Goal: Information Seeking & Learning: Learn about a topic

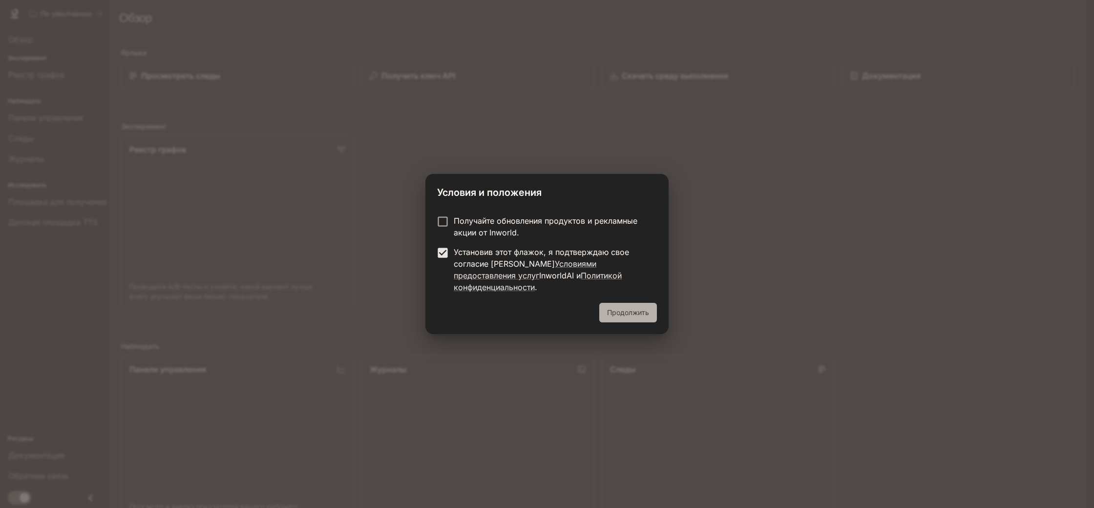
click at [610, 309] on font "Продолжить" at bounding box center [628, 312] width 42 height 8
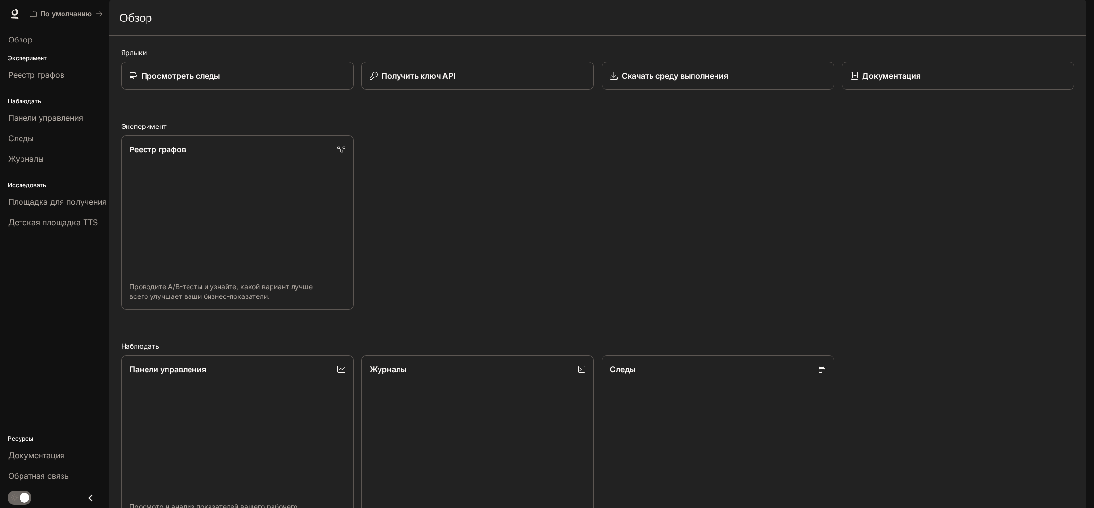
click at [33, 58] on font "Эксперимент" at bounding box center [27, 57] width 39 height 7
click at [683, 81] on font "Скачать среду выполнения" at bounding box center [674, 76] width 107 height 10
click at [185, 81] on font "Просмотреть следы" at bounding box center [180, 76] width 80 height 10
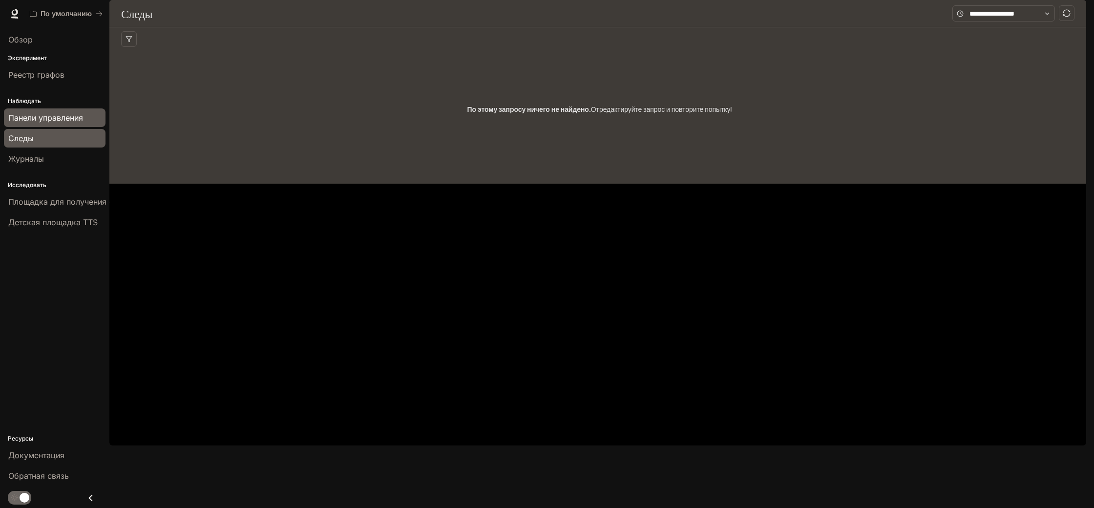
click at [54, 115] on font "Панели управления" at bounding box center [45, 118] width 75 height 10
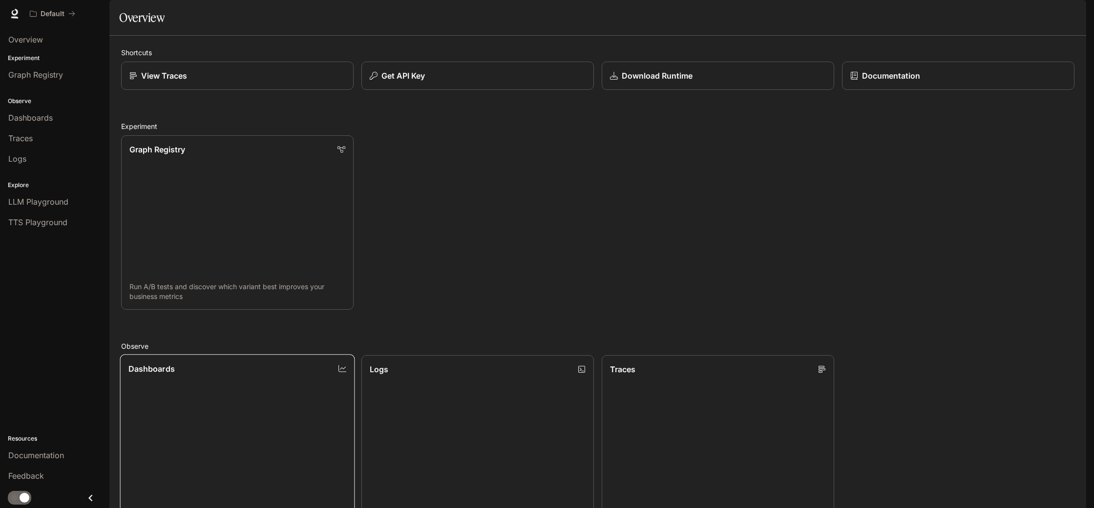
scroll to position [288, 0]
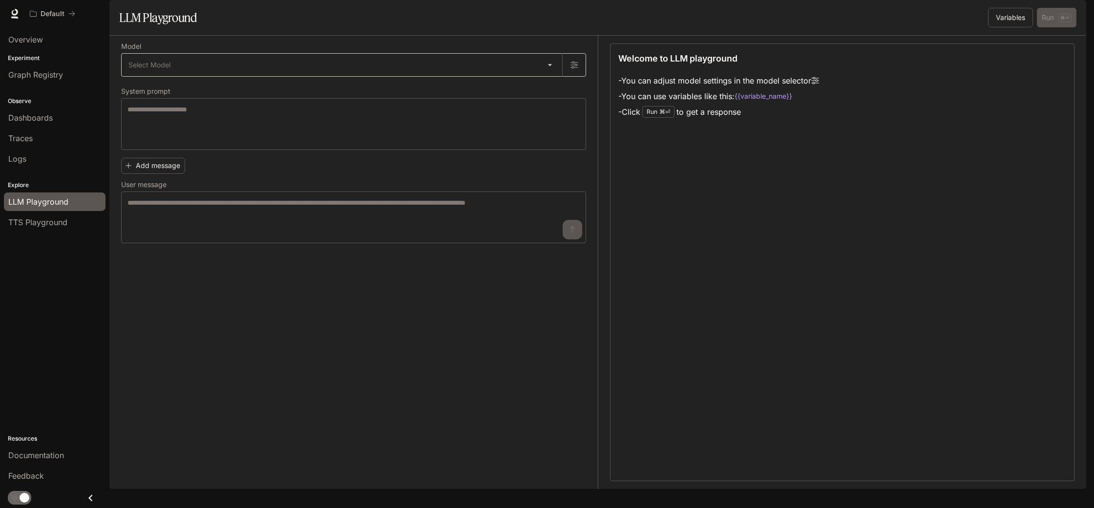
click at [189, 98] on body "Skip to main content Default Documentation Documentation Portal Overview Experi…" at bounding box center [547, 254] width 1094 height 508
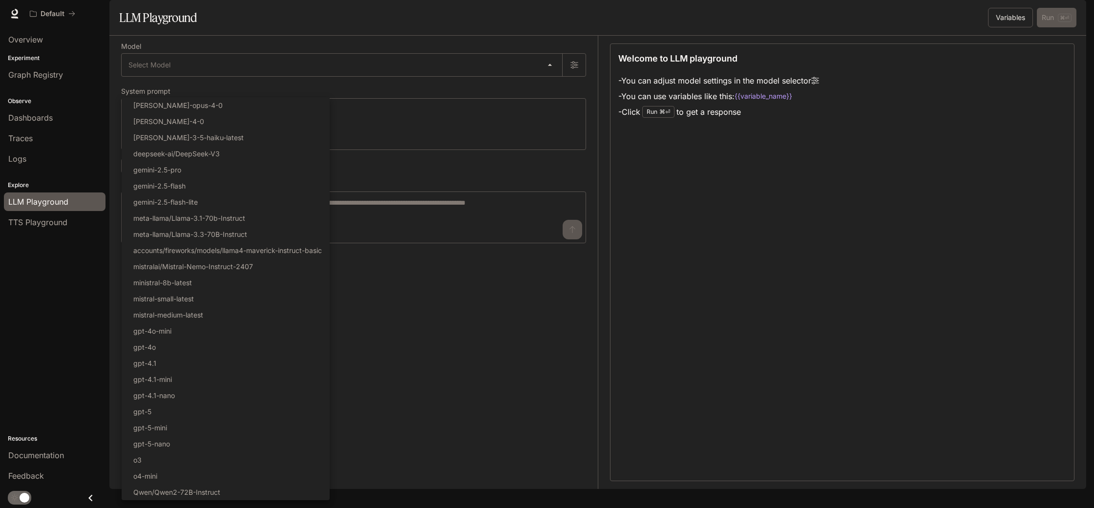
click at [439, 55] on div at bounding box center [547, 254] width 1094 height 508
